Goal: Book appointment/travel/reservation

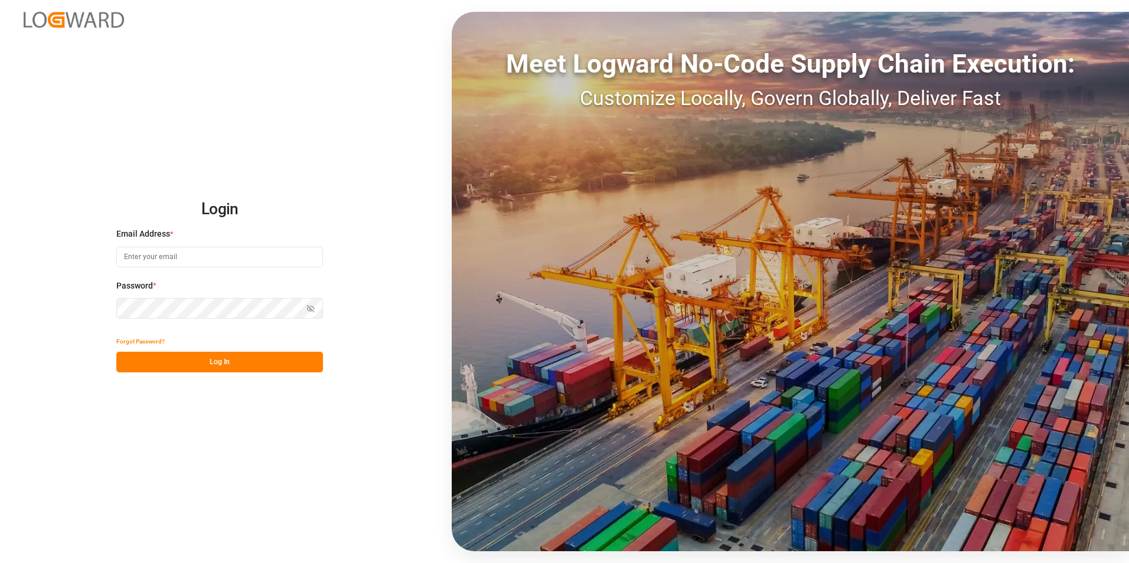
type input "[PERSON_NAME][EMAIL_ADDRESS][PERSON_NAME][DOMAIN_NAME]"
click at [158, 363] on button "Log In" at bounding box center [219, 362] width 207 height 21
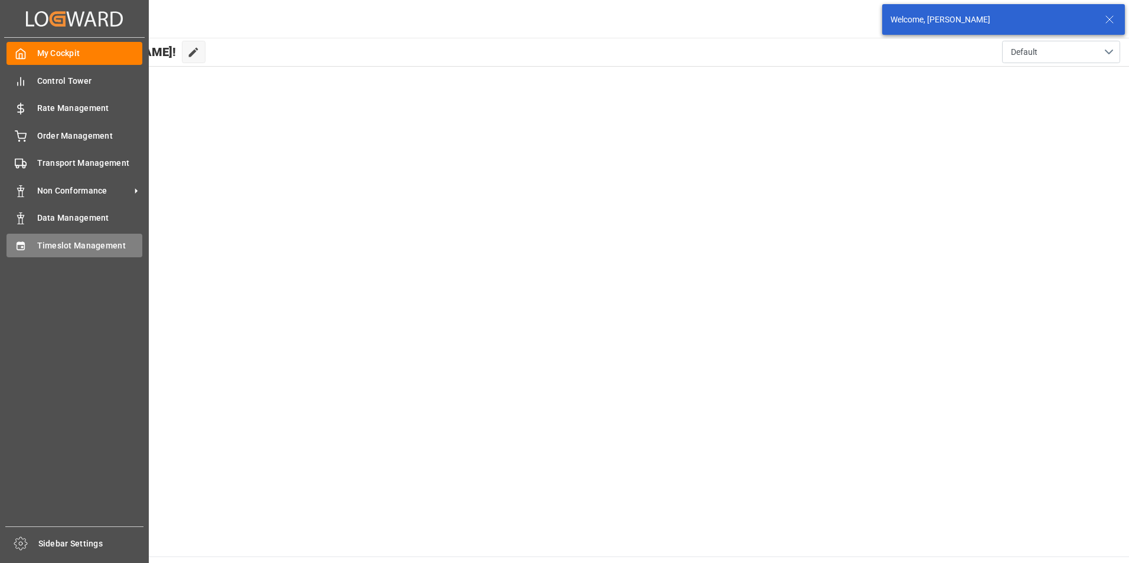
click at [48, 245] on span "Timeslot Management" at bounding box center [90, 246] width 106 height 12
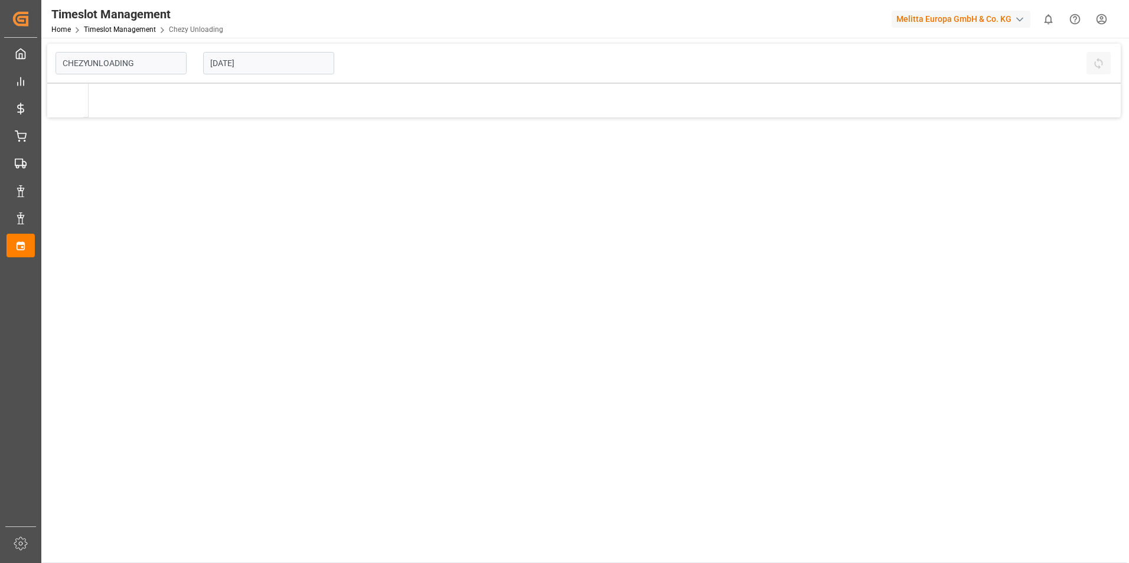
type input "Chezy Unloading"
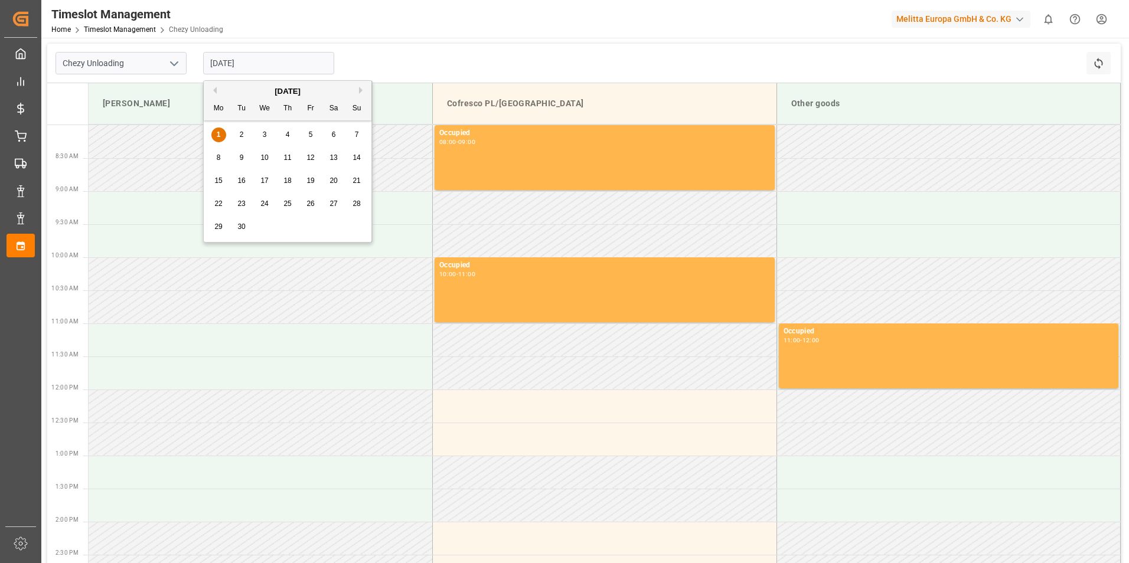
click at [260, 63] on input "[DATE]" at bounding box center [268, 63] width 131 height 22
click at [284, 131] on div "4" at bounding box center [288, 135] width 15 height 14
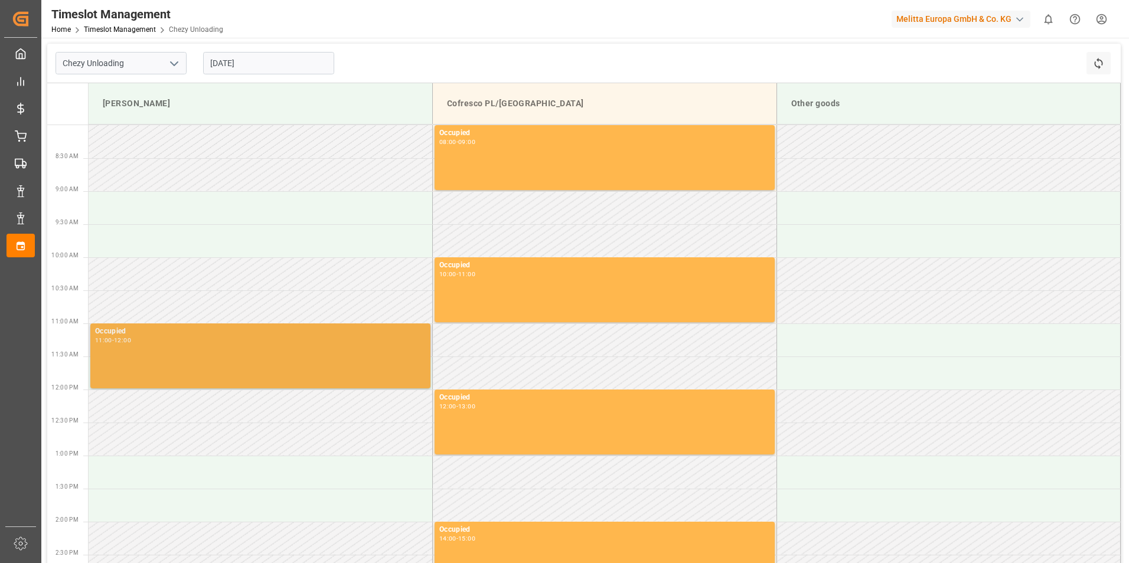
click at [233, 353] on div "Occupied 11:00 - 12:00" at bounding box center [260, 356] width 331 height 60
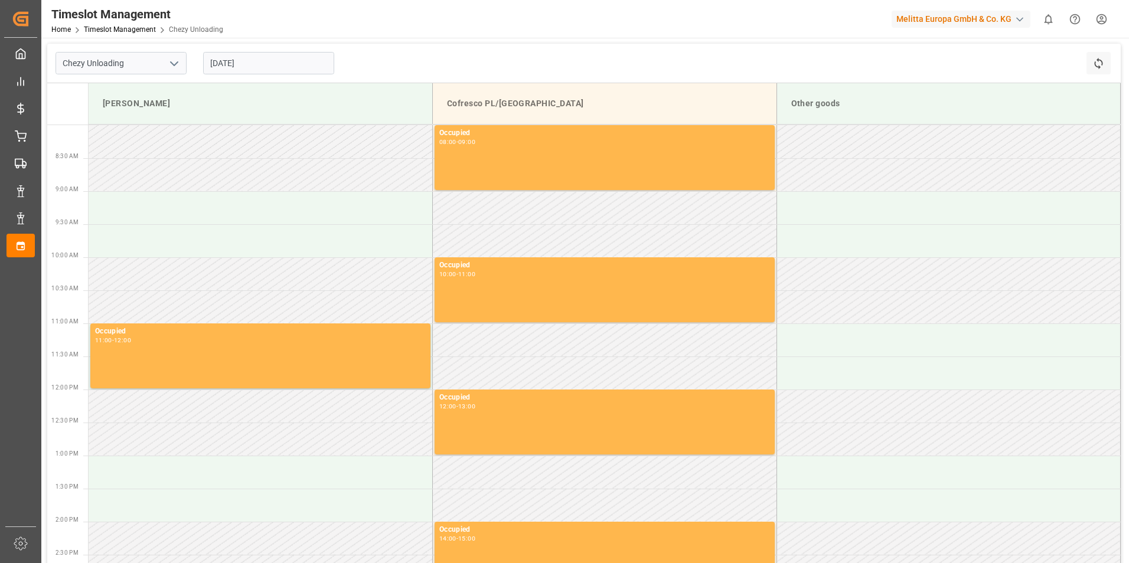
click at [268, 60] on input "[DATE]" at bounding box center [268, 63] width 131 height 22
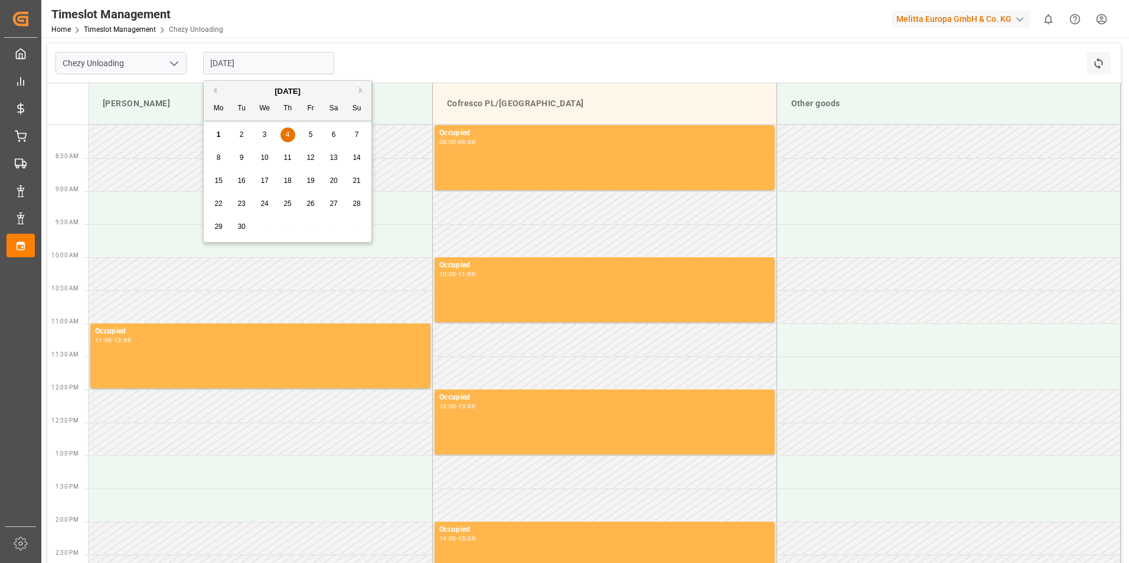
click at [209, 422] on td at bounding box center [261, 406] width 344 height 33
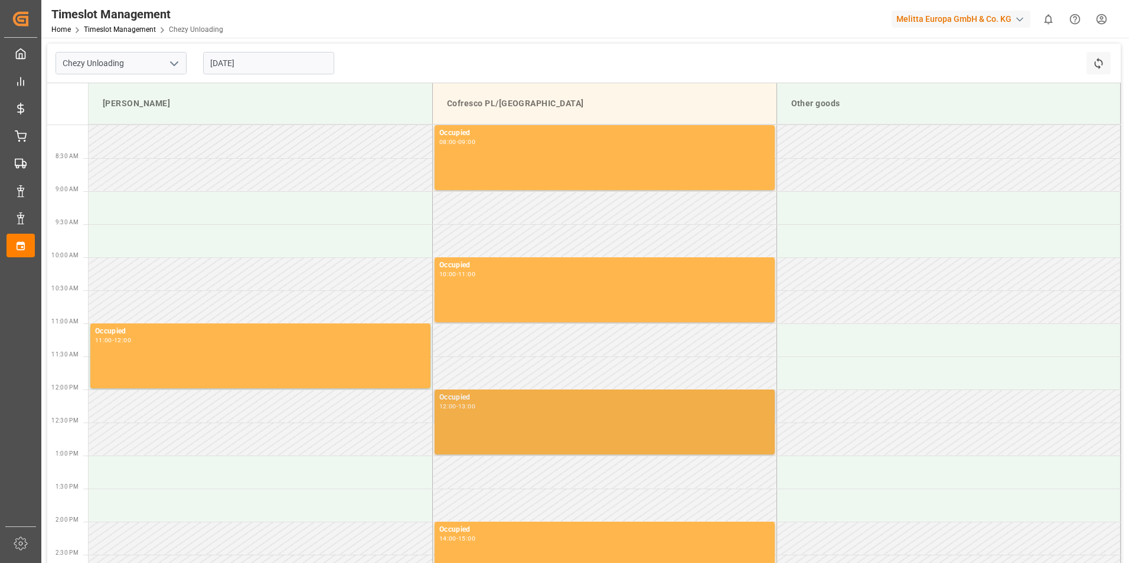
click at [592, 419] on div "Occupied 12:00 - 13:00" at bounding box center [604, 422] width 331 height 60
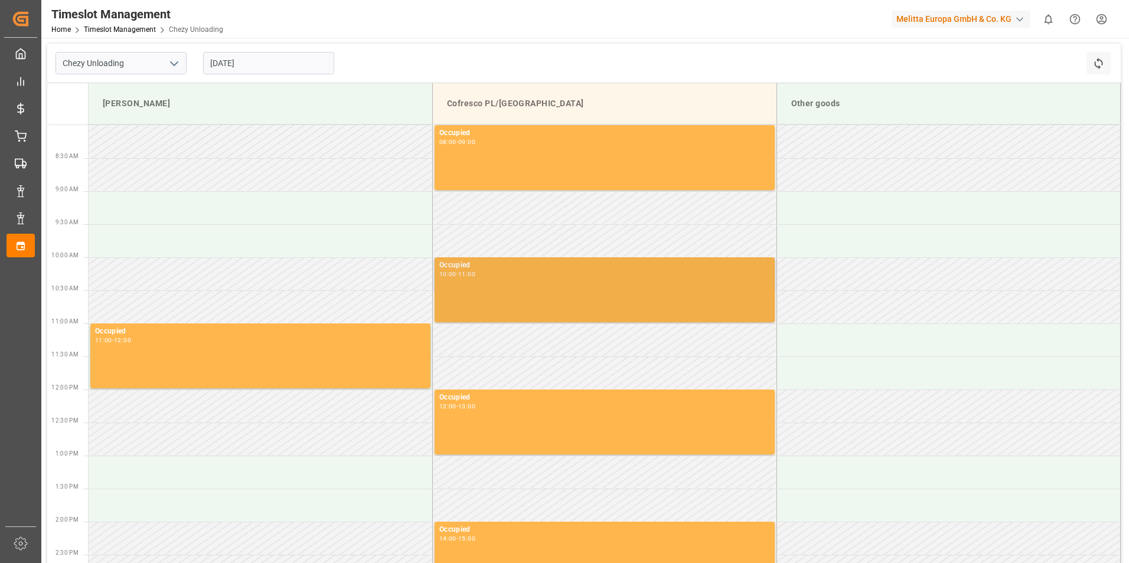
click at [530, 278] on div "10:00 - 11:00" at bounding box center [604, 275] width 331 height 6
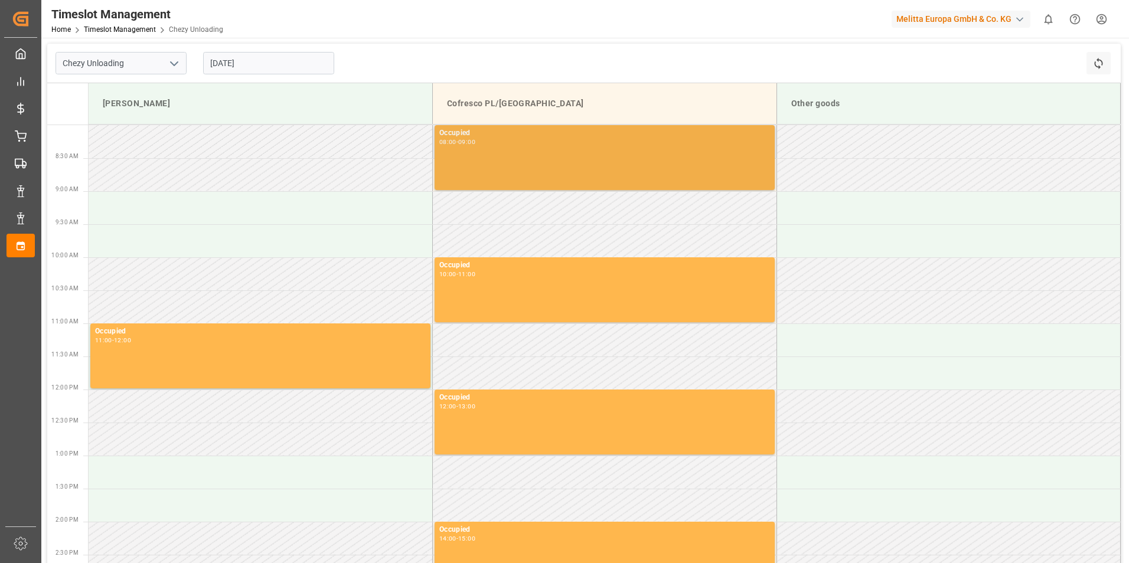
click at [544, 169] on div "Occupied 08:00 - 09:00" at bounding box center [604, 158] width 331 height 60
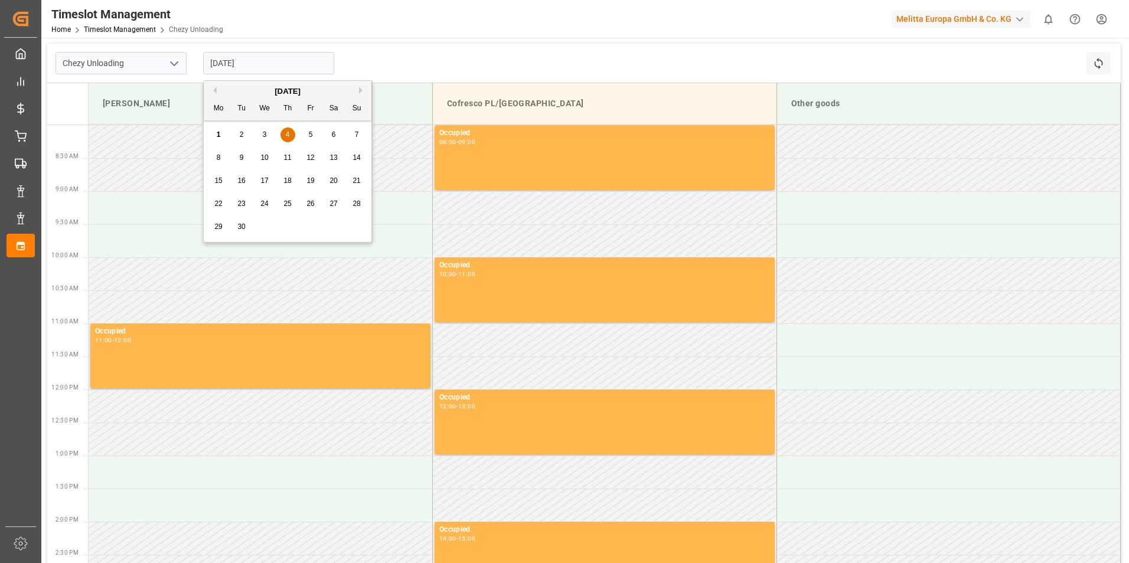
click at [267, 64] on input "[DATE]" at bounding box center [268, 63] width 131 height 22
click at [309, 134] on span "5" at bounding box center [311, 135] width 4 height 8
type input "[DATE]"
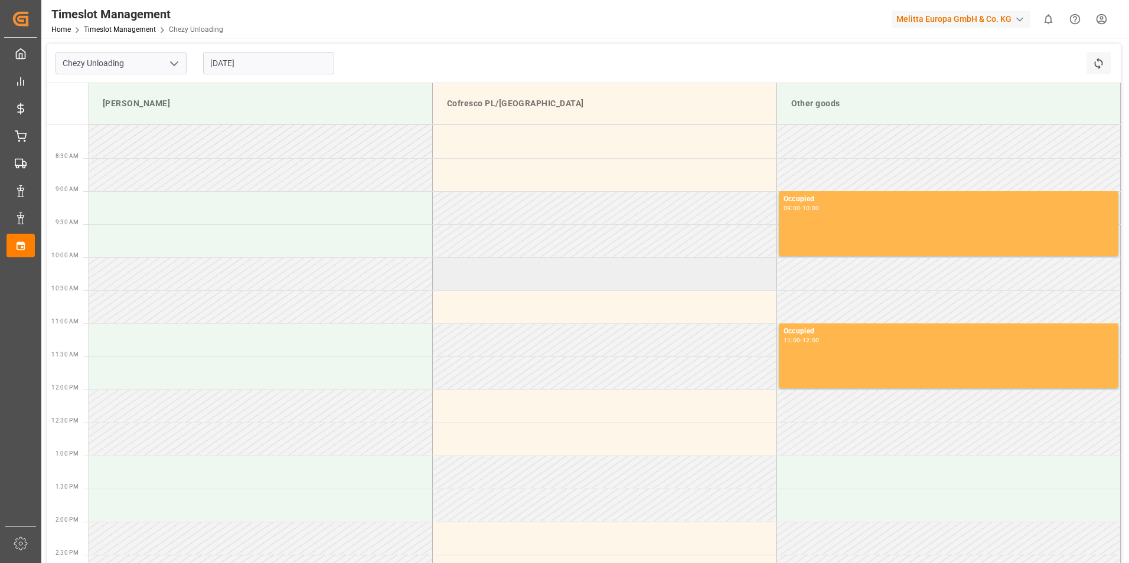
click at [490, 271] on td at bounding box center [605, 274] width 344 height 33
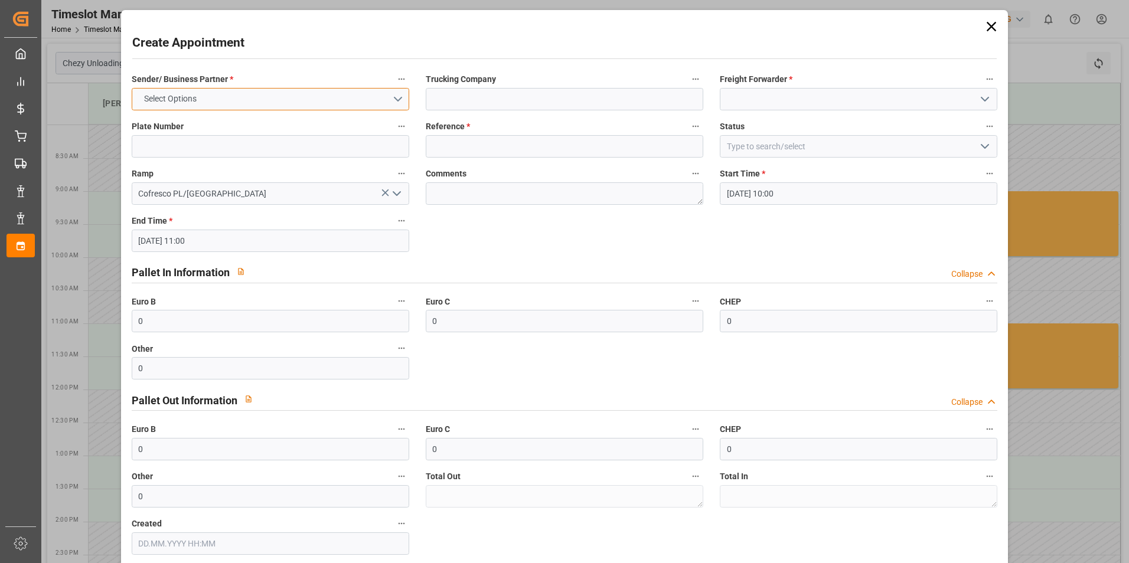
click at [266, 100] on button "Select Options" at bounding box center [271, 99] width 278 height 22
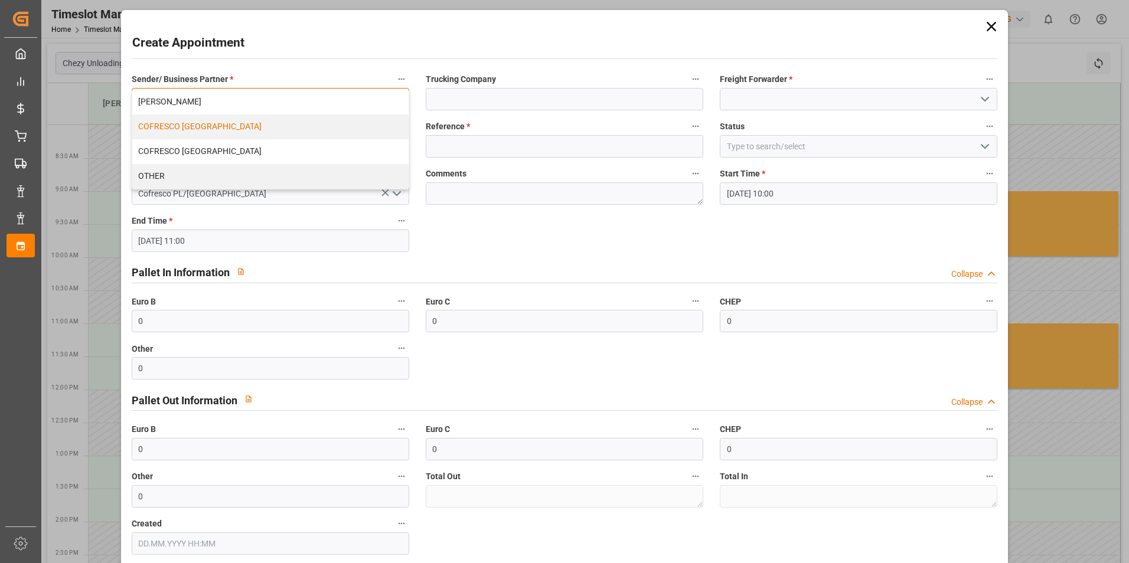
click at [250, 129] on div "COFRESCO [GEOGRAPHIC_DATA]" at bounding box center [270, 127] width 276 height 25
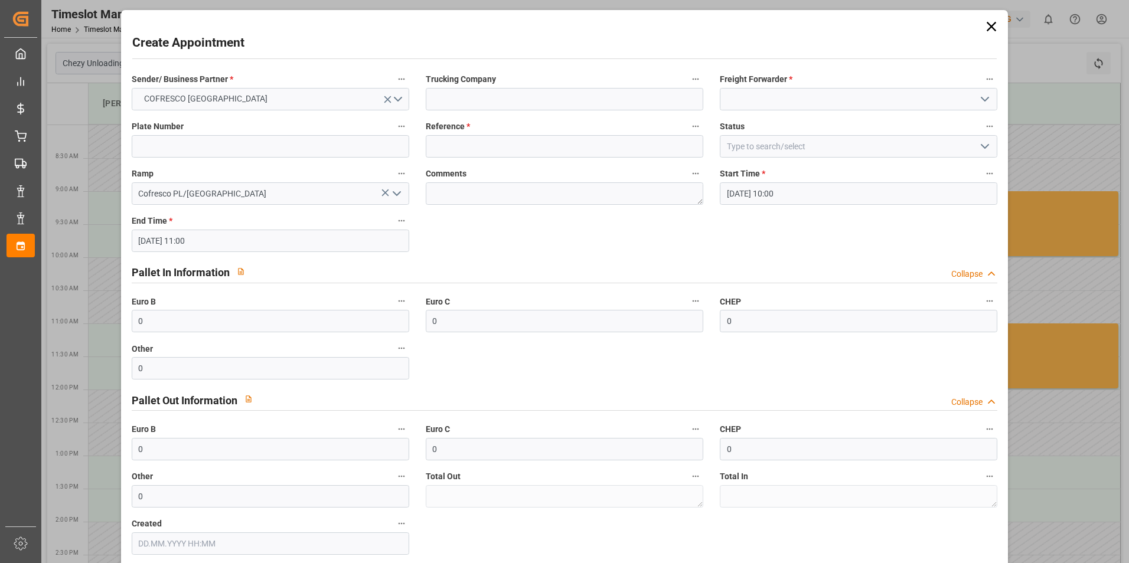
click at [212, 165] on div "Ramp Cofresco PL/[GEOGRAPHIC_DATA]" at bounding box center [270, 185] width 294 height 47
click at [222, 198] on input "Cofresco PL/[GEOGRAPHIC_DATA]" at bounding box center [271, 194] width 278 height 22
click at [986, 21] on icon at bounding box center [991, 26] width 17 height 17
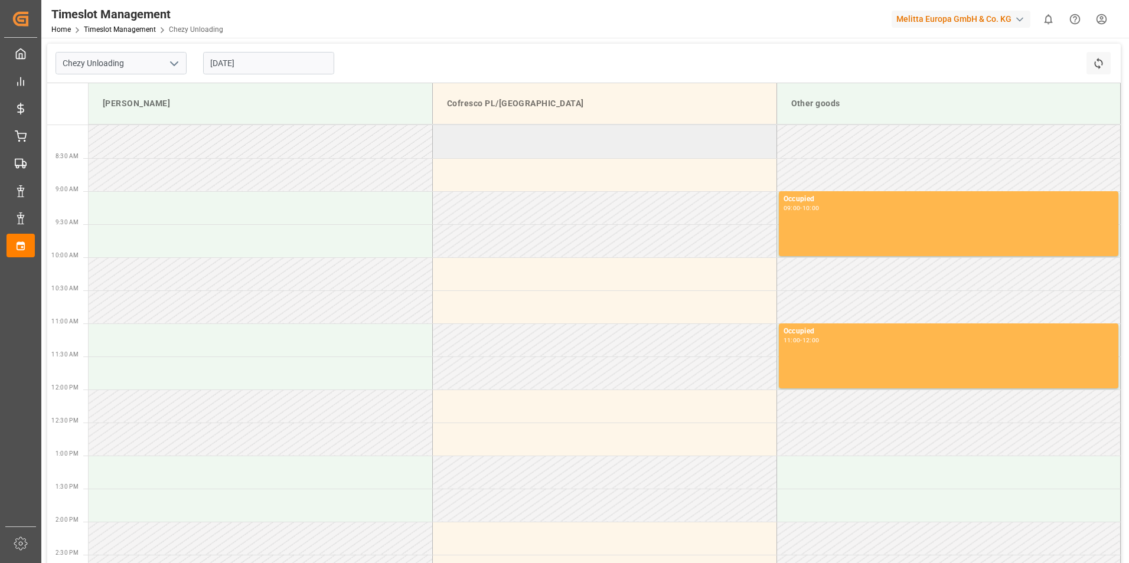
click at [552, 144] on td at bounding box center [605, 141] width 344 height 33
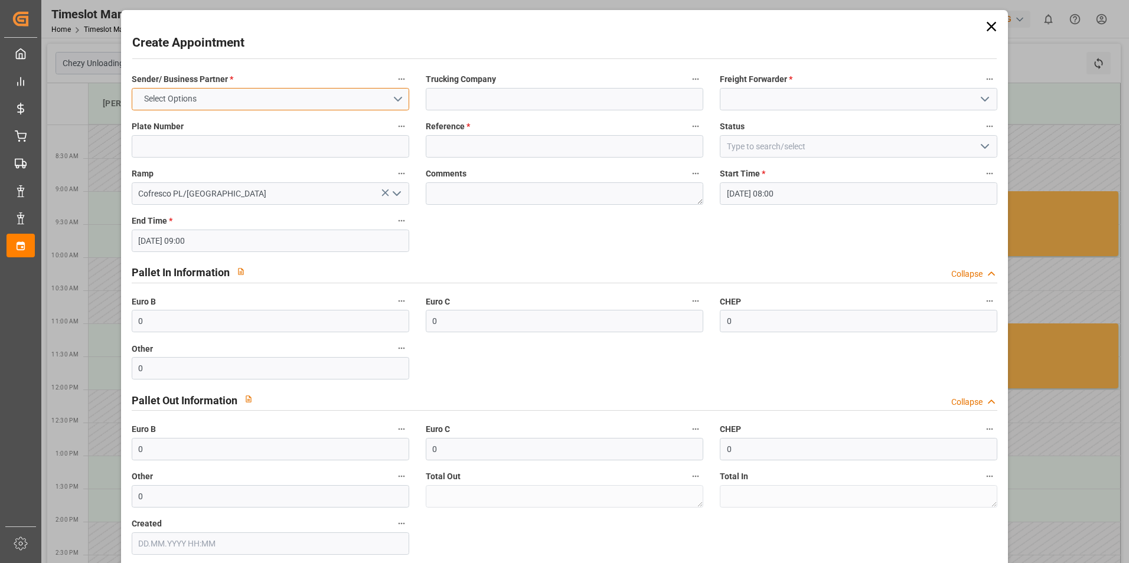
click at [343, 100] on button "Select Options" at bounding box center [271, 99] width 278 height 22
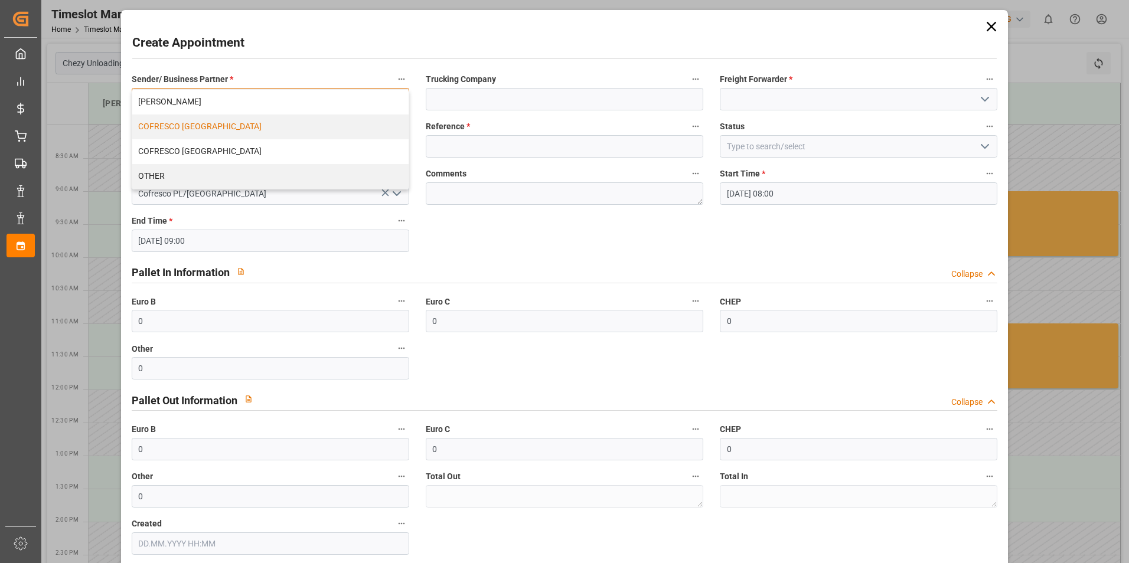
click at [275, 125] on div "COFRESCO [GEOGRAPHIC_DATA]" at bounding box center [270, 127] width 276 height 25
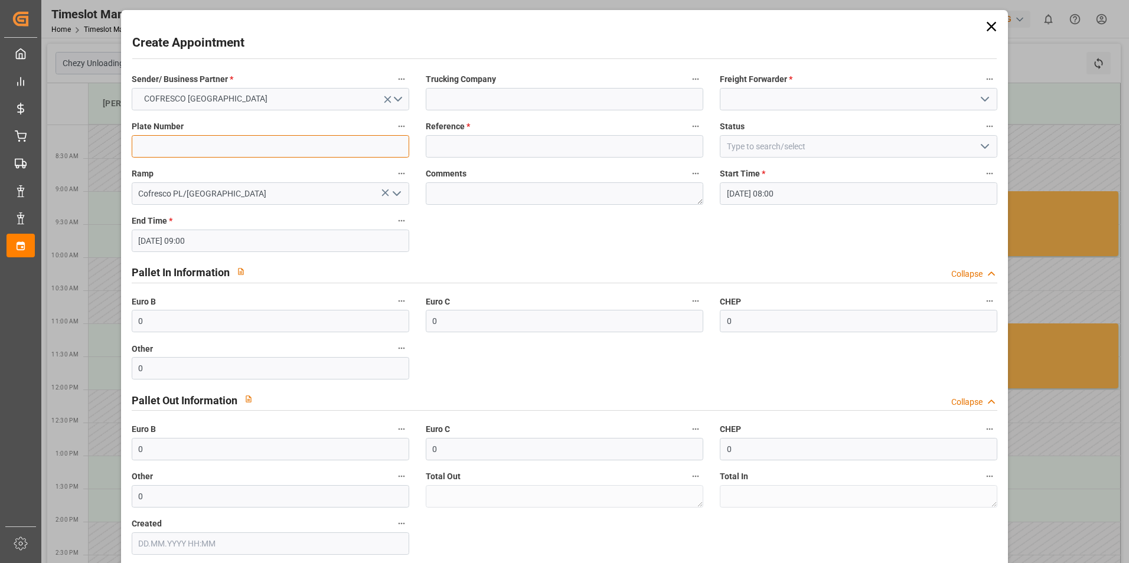
click at [246, 147] on input at bounding box center [271, 146] width 278 height 22
click at [175, 145] on input at bounding box center [271, 146] width 278 height 22
click at [141, 140] on input at bounding box center [271, 146] width 278 height 22
click at [154, 147] on input at bounding box center [271, 146] width 278 height 22
type input "489279"
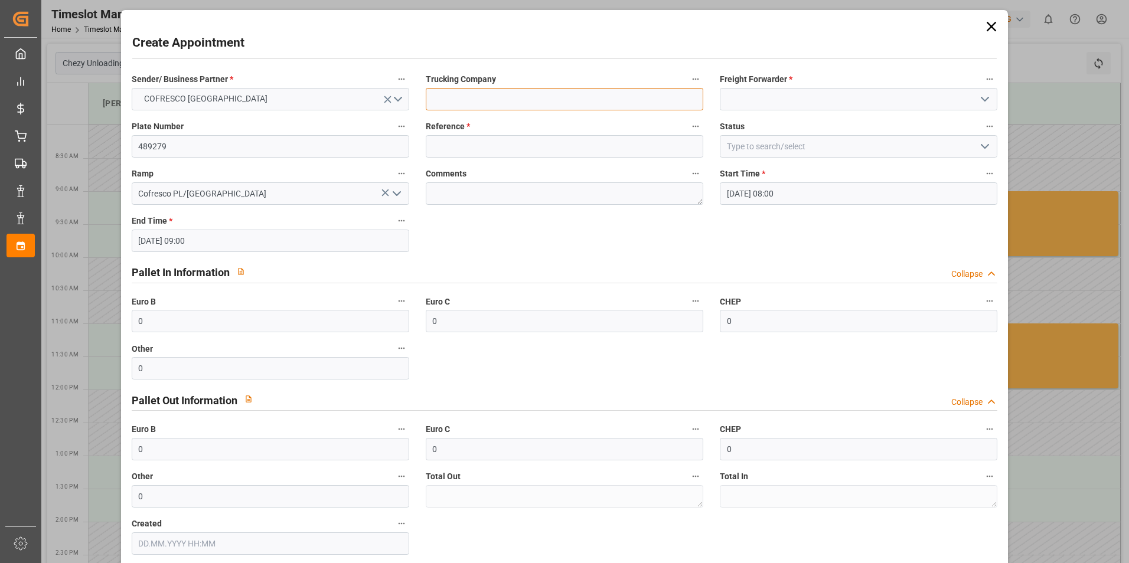
click at [476, 101] on input at bounding box center [565, 99] width 278 height 22
type input "Everest Logistics"
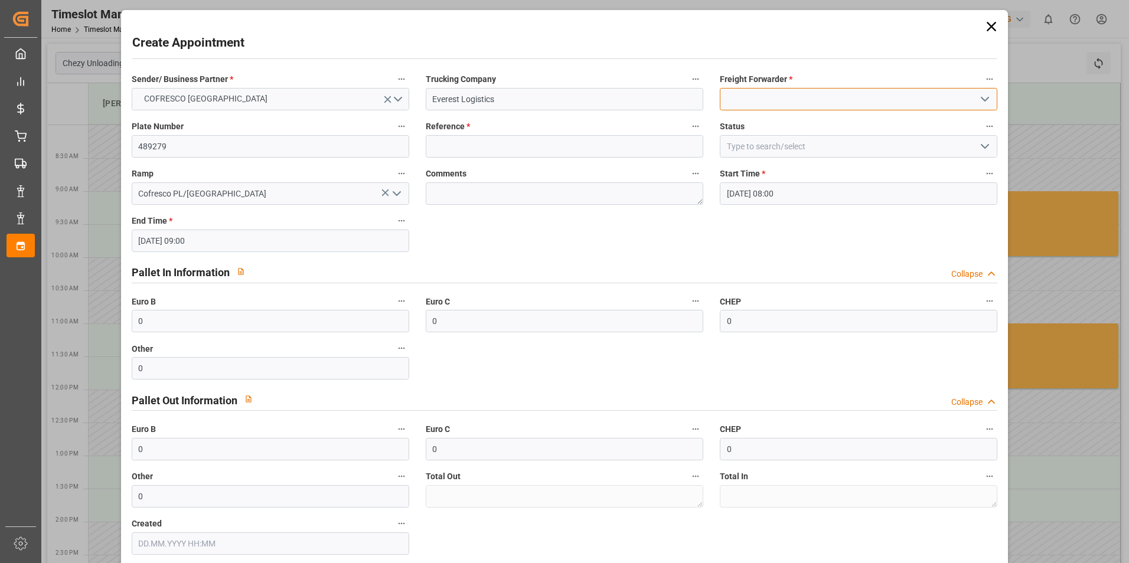
type input "Cofresco SPOT"
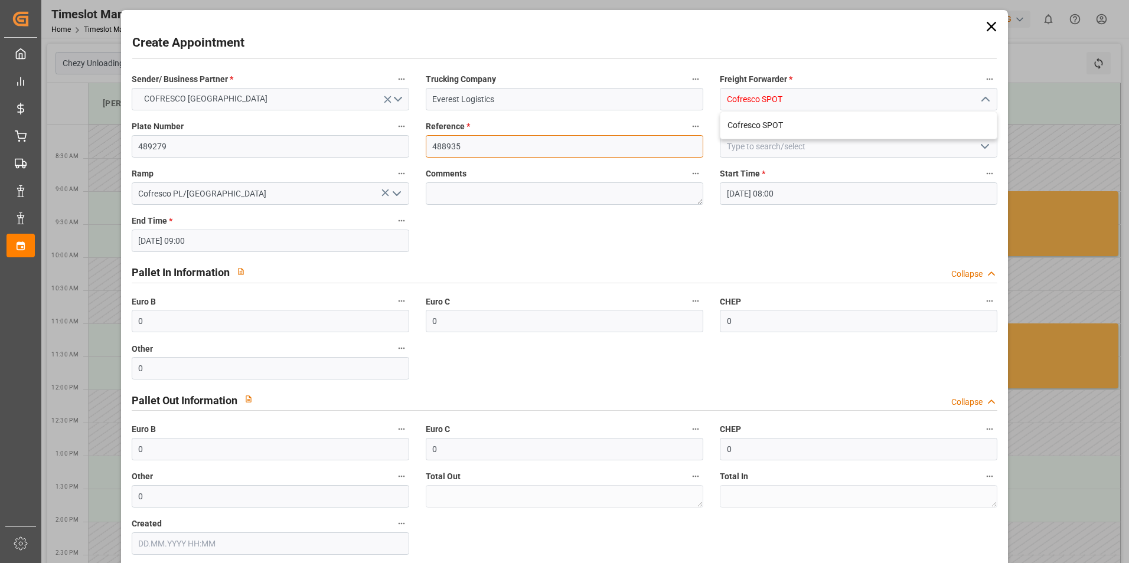
click at [477, 149] on input "488935" at bounding box center [565, 146] width 278 height 22
type input "489279"
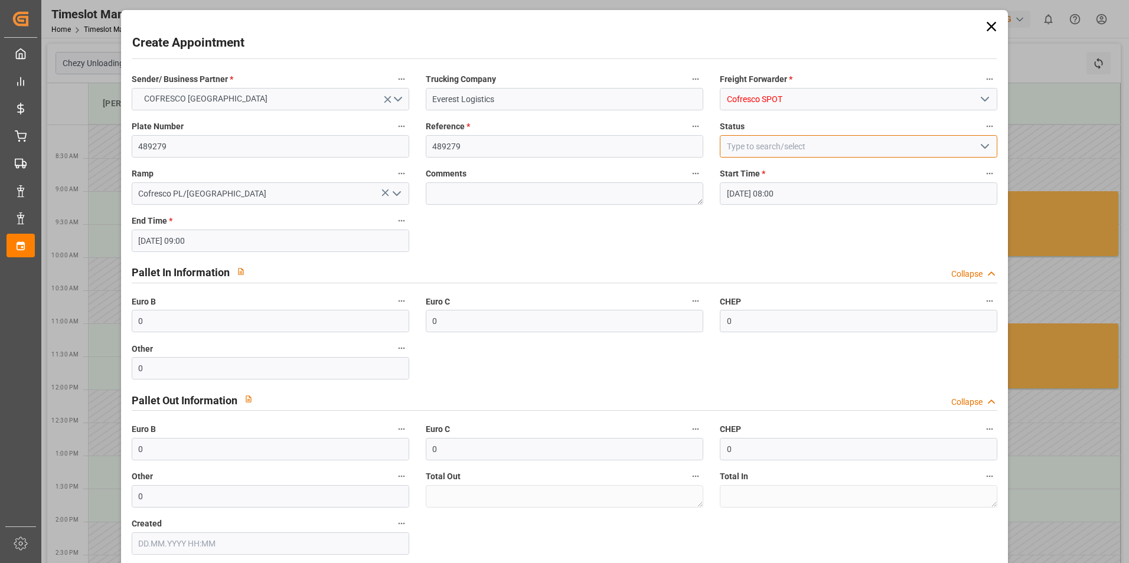
click at [780, 149] on input at bounding box center [859, 146] width 278 height 22
click at [988, 147] on icon "open menu" at bounding box center [985, 146] width 14 height 14
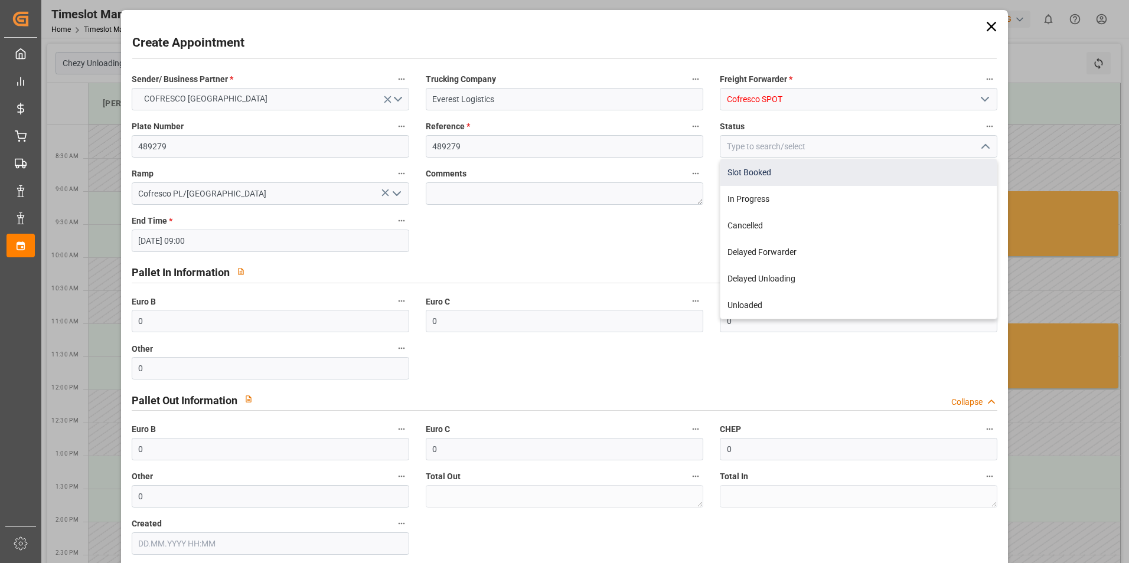
click at [747, 172] on div "Slot Booked" at bounding box center [859, 172] width 276 height 27
type input "Slot Booked"
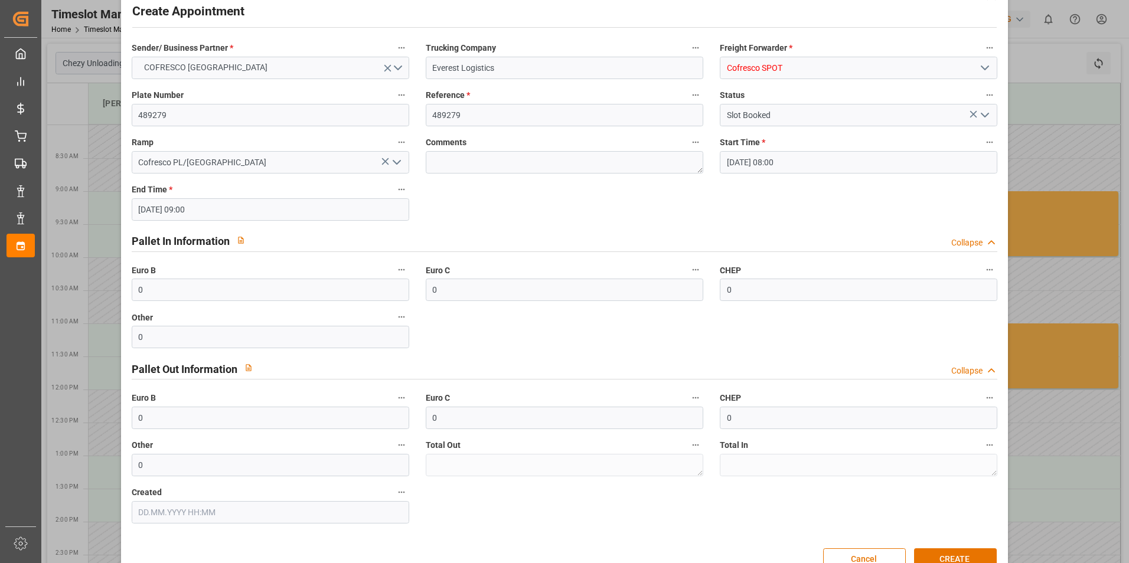
scroll to position [60, 0]
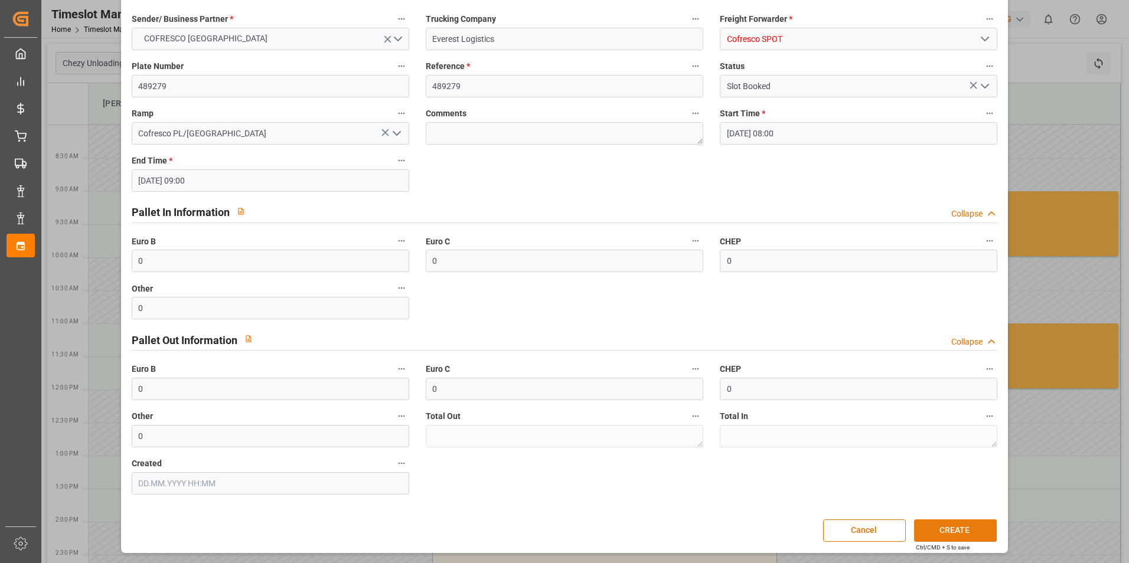
click at [953, 529] on button "CREATE" at bounding box center [955, 531] width 83 height 22
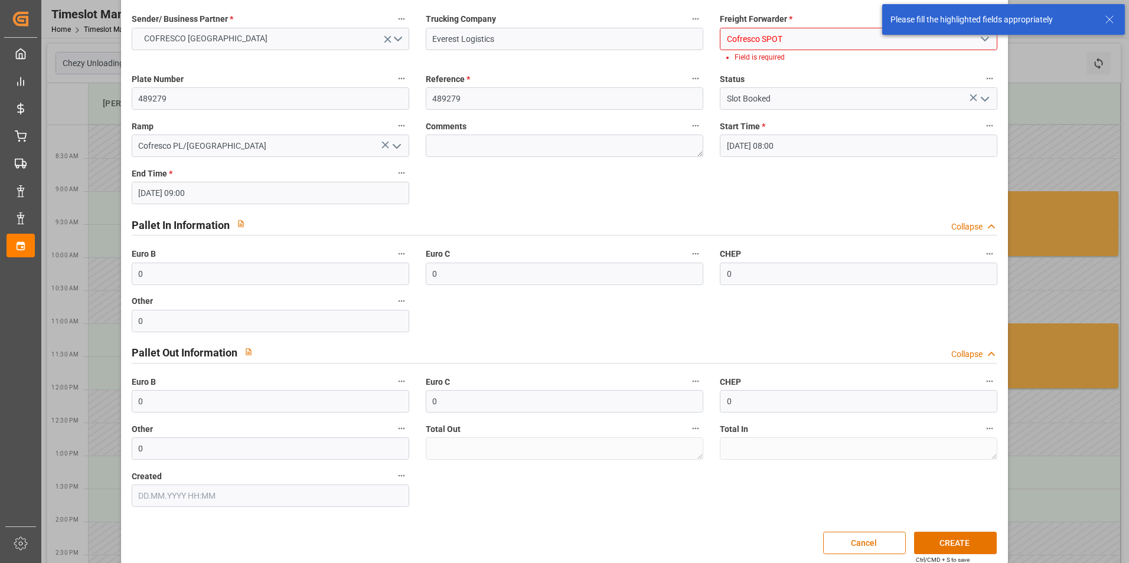
click at [810, 42] on input "Cofresco SPOT" at bounding box center [859, 39] width 278 height 22
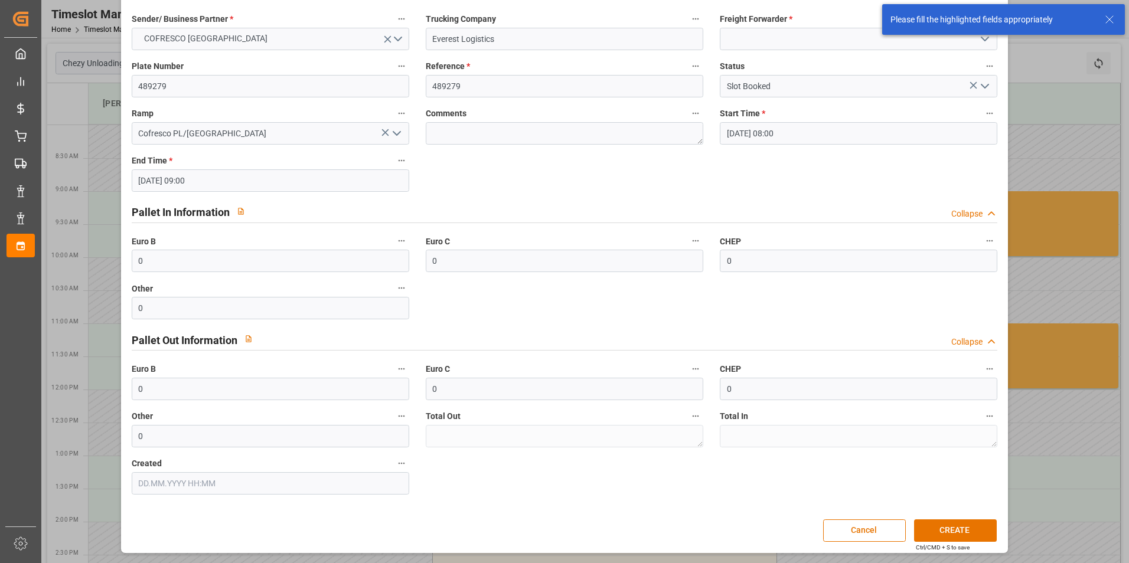
click at [986, 39] on icon "open menu" at bounding box center [985, 39] width 14 height 14
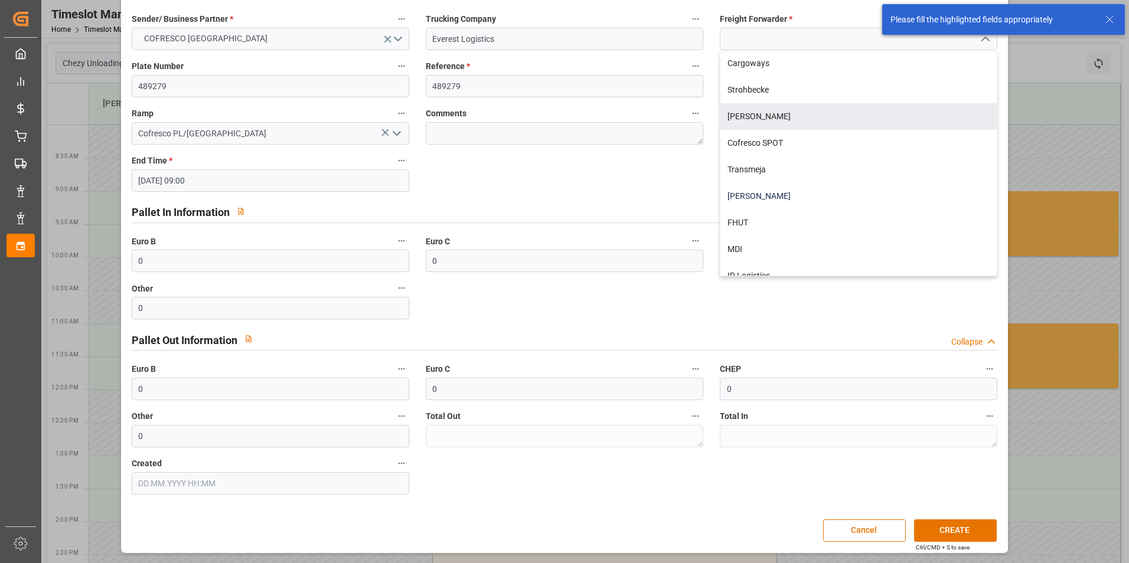
scroll to position [334, 0]
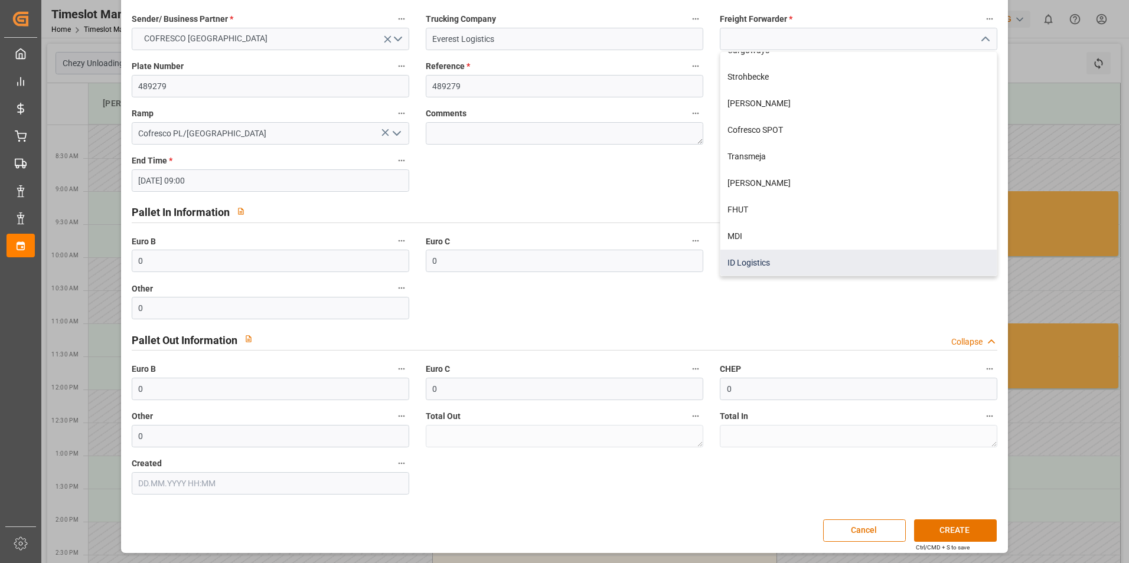
click at [776, 262] on div "ID Logistics" at bounding box center [859, 263] width 276 height 27
type input "ID Logistics"
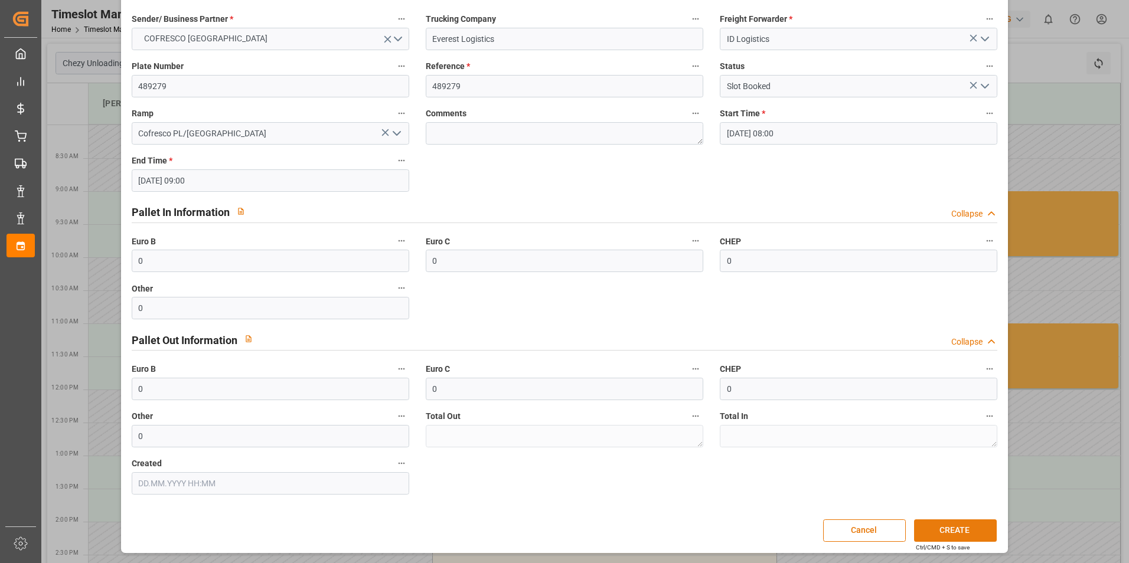
click at [955, 530] on button "CREATE" at bounding box center [955, 531] width 83 height 22
